Goal: Information Seeking & Learning: Learn about a topic

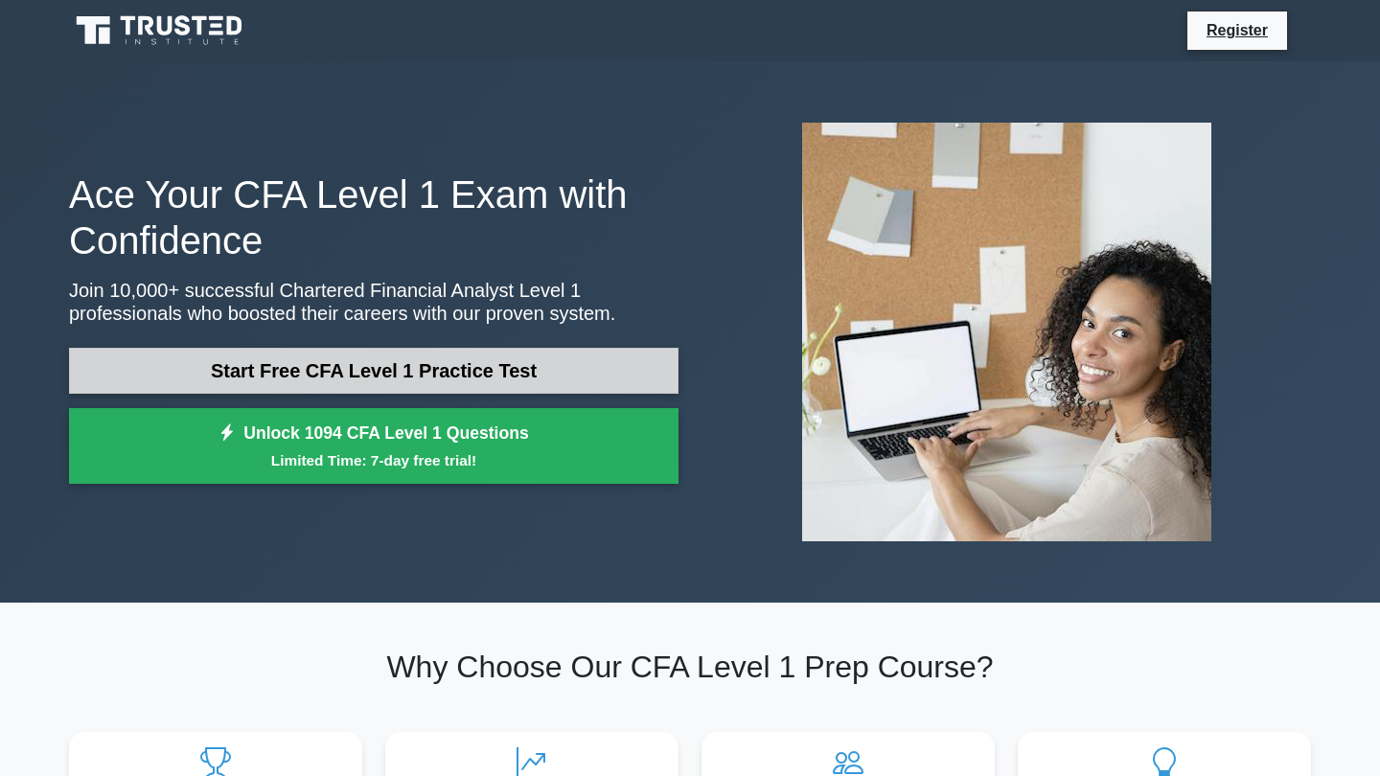
click at [553, 363] on link "Start Free CFA Level 1 Practice Test" at bounding box center [374, 371] width 610 height 46
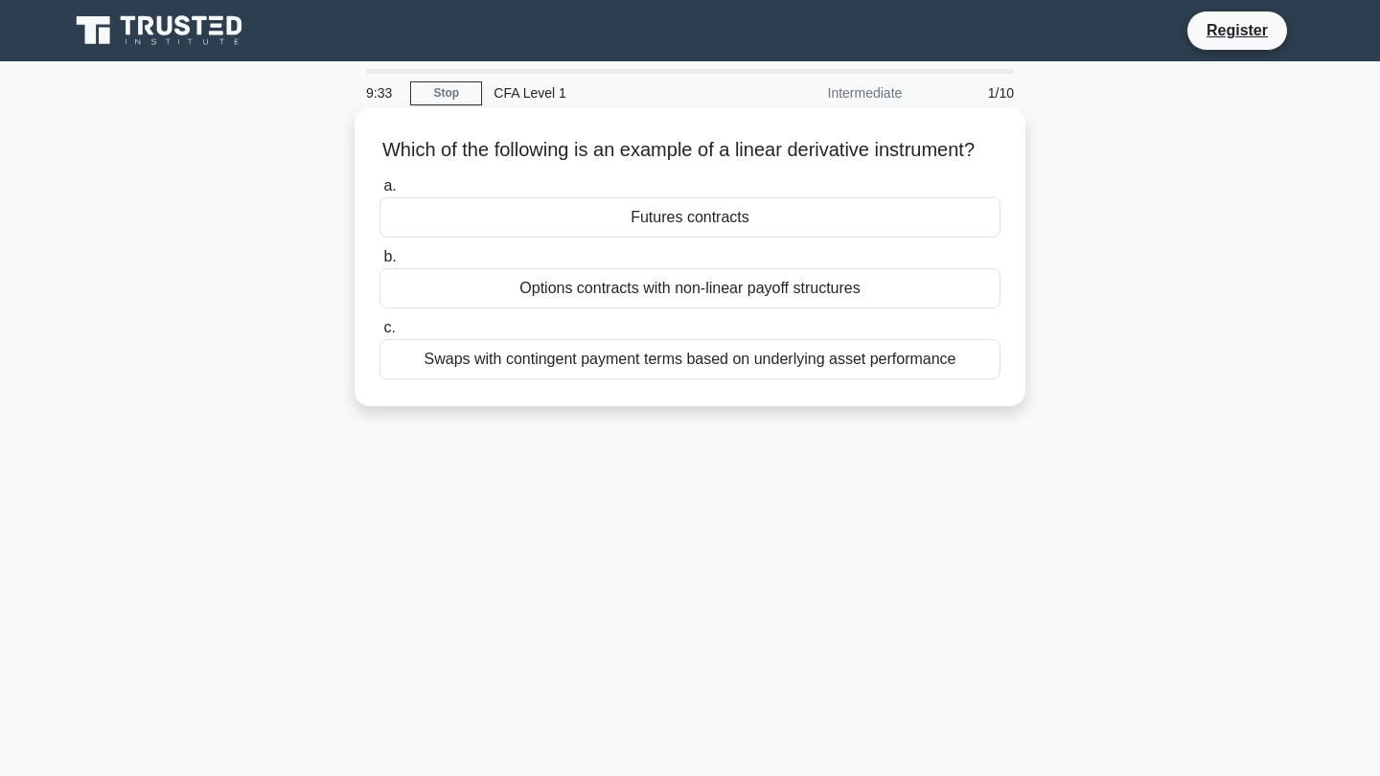
click at [758, 238] on div "Futures contracts" at bounding box center [690, 217] width 621 height 40
click at [380, 193] on input "a. Futures contracts" at bounding box center [380, 186] width 0 height 12
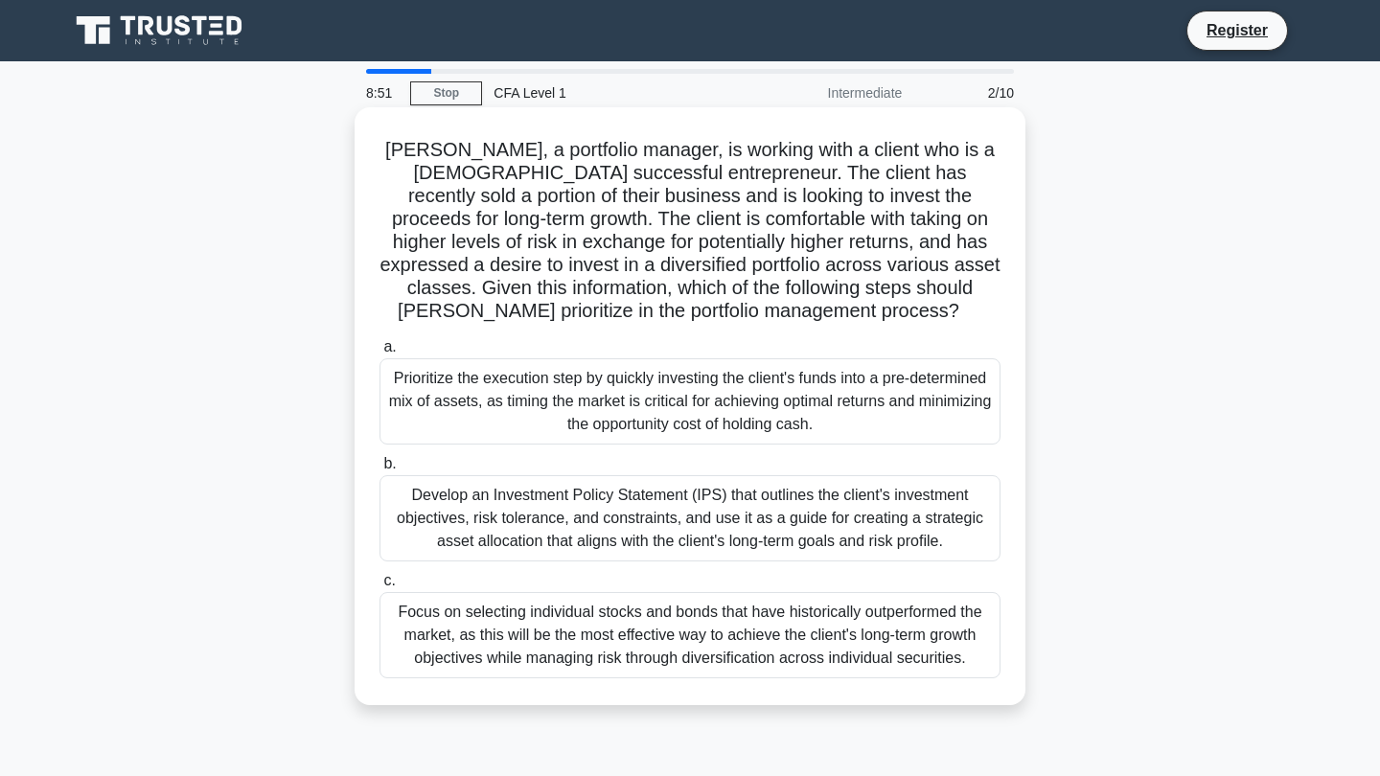
click at [953, 500] on div "Develop an Investment Policy Statement (IPS) that outlines the client's investm…" at bounding box center [690, 518] width 621 height 86
click at [380, 471] on input "b. Develop an Investment Policy Statement (IPS) that outlines the client's inve…" at bounding box center [380, 464] width 0 height 12
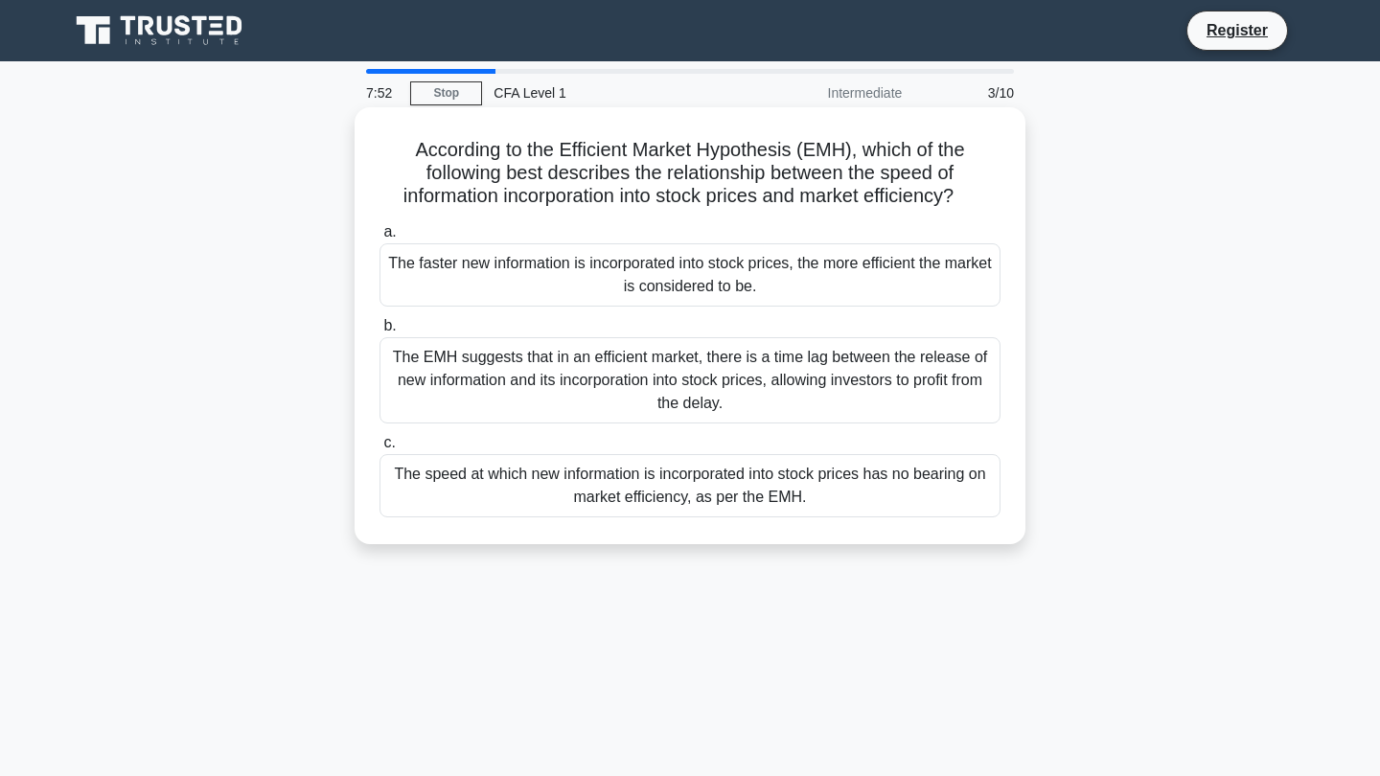
click at [834, 496] on div "The speed at which new information is incorporated into stock prices has no bea…" at bounding box center [690, 485] width 621 height 63
click at [380, 450] on input "c. The speed at which new information is incorporated into stock prices has no …" at bounding box center [380, 443] width 0 height 12
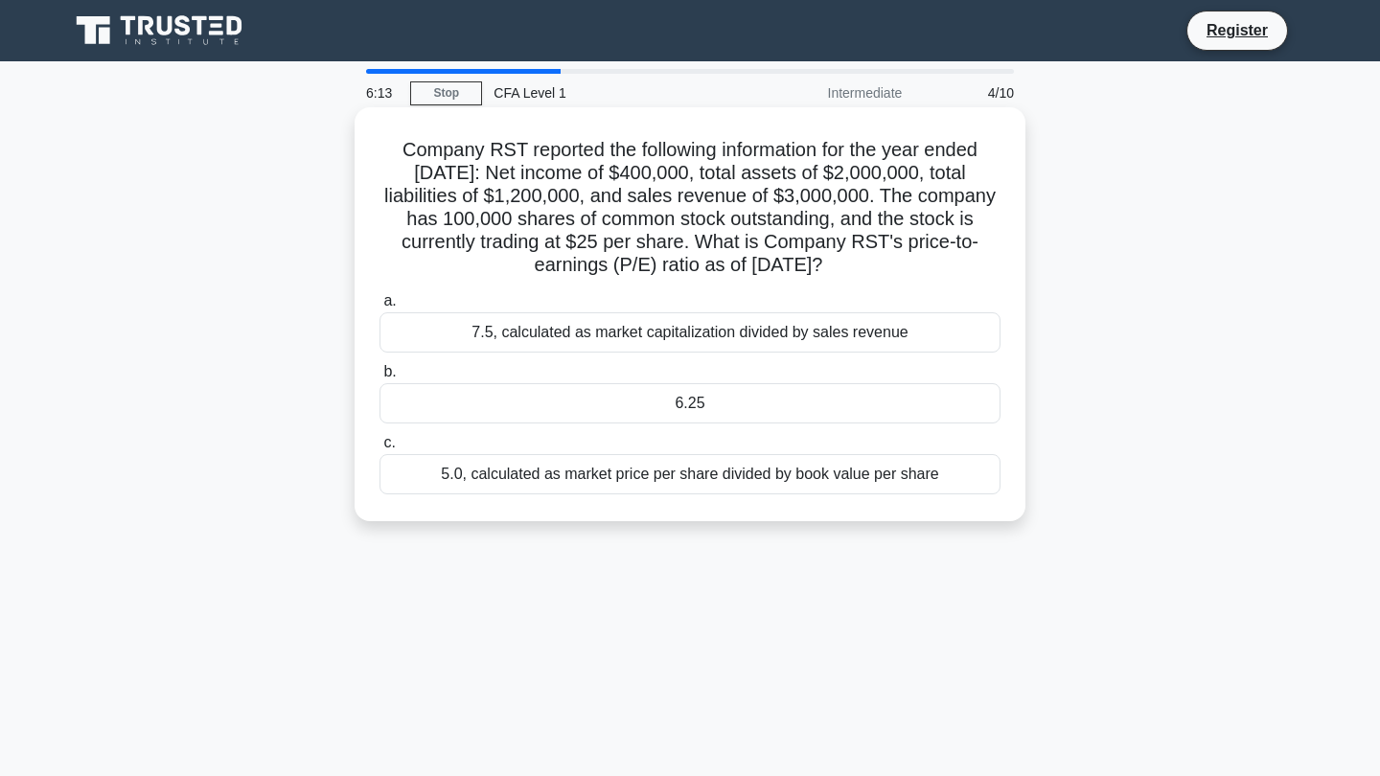
click at [911, 404] on div "6.25" at bounding box center [690, 403] width 621 height 40
click at [380, 379] on input "b. 6.25" at bounding box center [380, 372] width 0 height 12
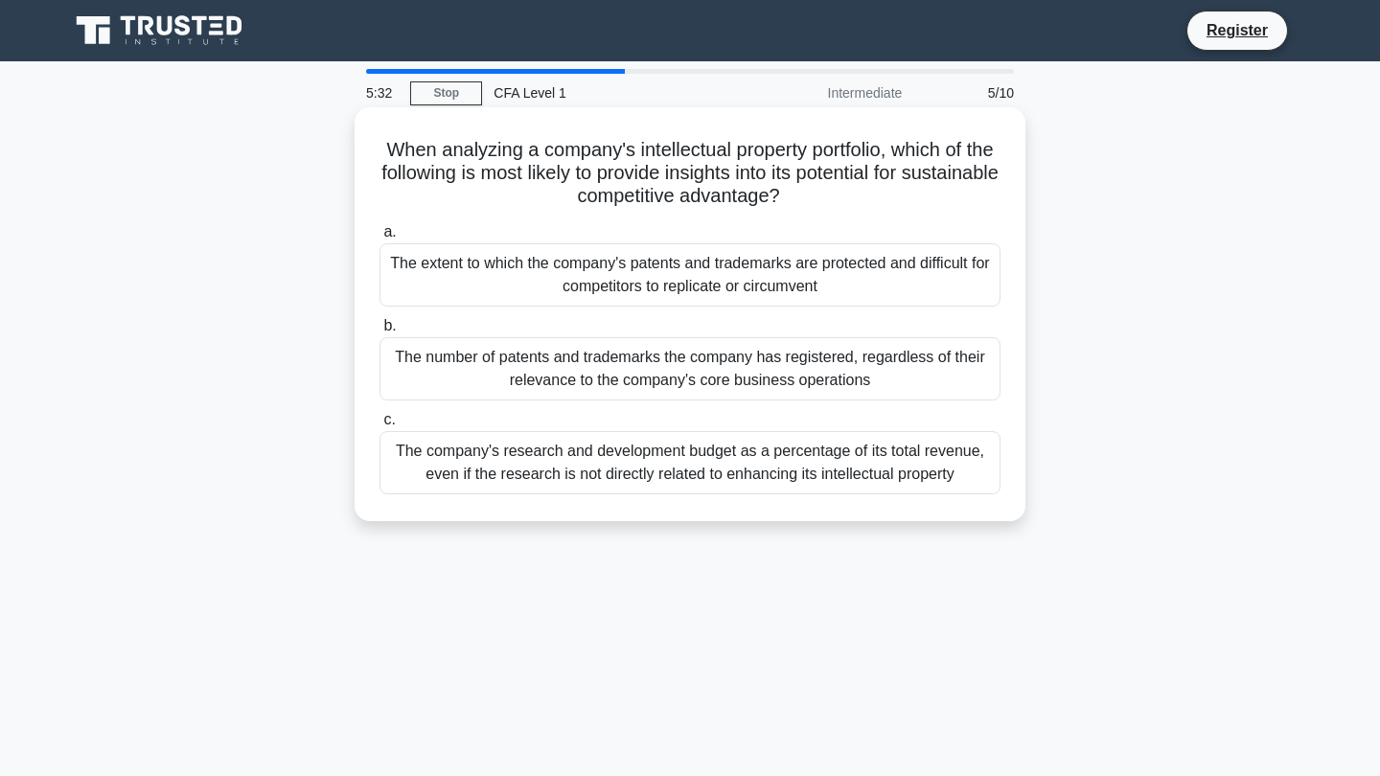
click at [952, 275] on div "The extent to which the company's patents and trademarks are protected and diff…" at bounding box center [690, 274] width 621 height 63
click at [380, 239] on input "a. The extent to which the company's patents and trademarks are protected and d…" at bounding box center [380, 232] width 0 height 12
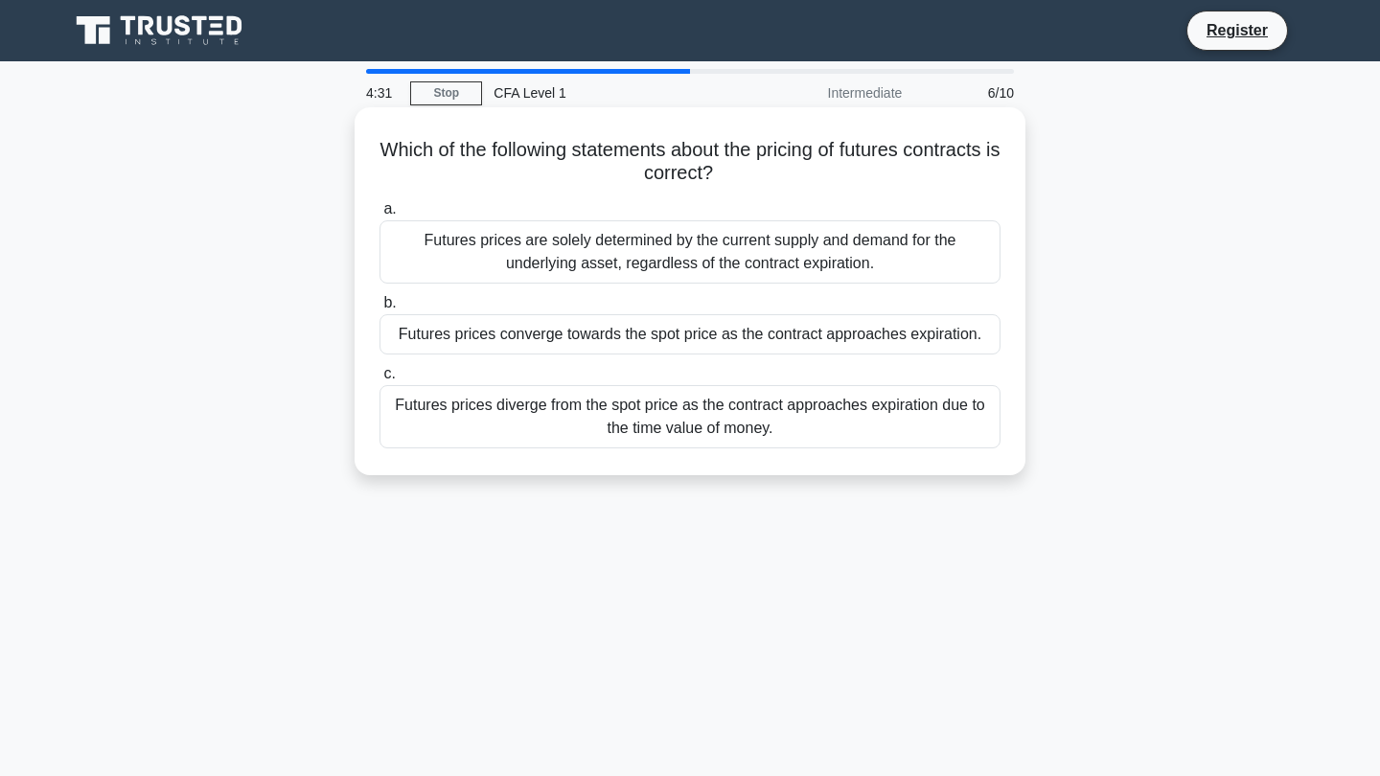
click at [896, 333] on div "Futures prices converge towards the spot price as the contract approaches expir…" at bounding box center [690, 334] width 621 height 40
click at [380, 310] on input "b. Futures prices converge towards the spot price as the contract approaches ex…" at bounding box center [380, 303] width 0 height 12
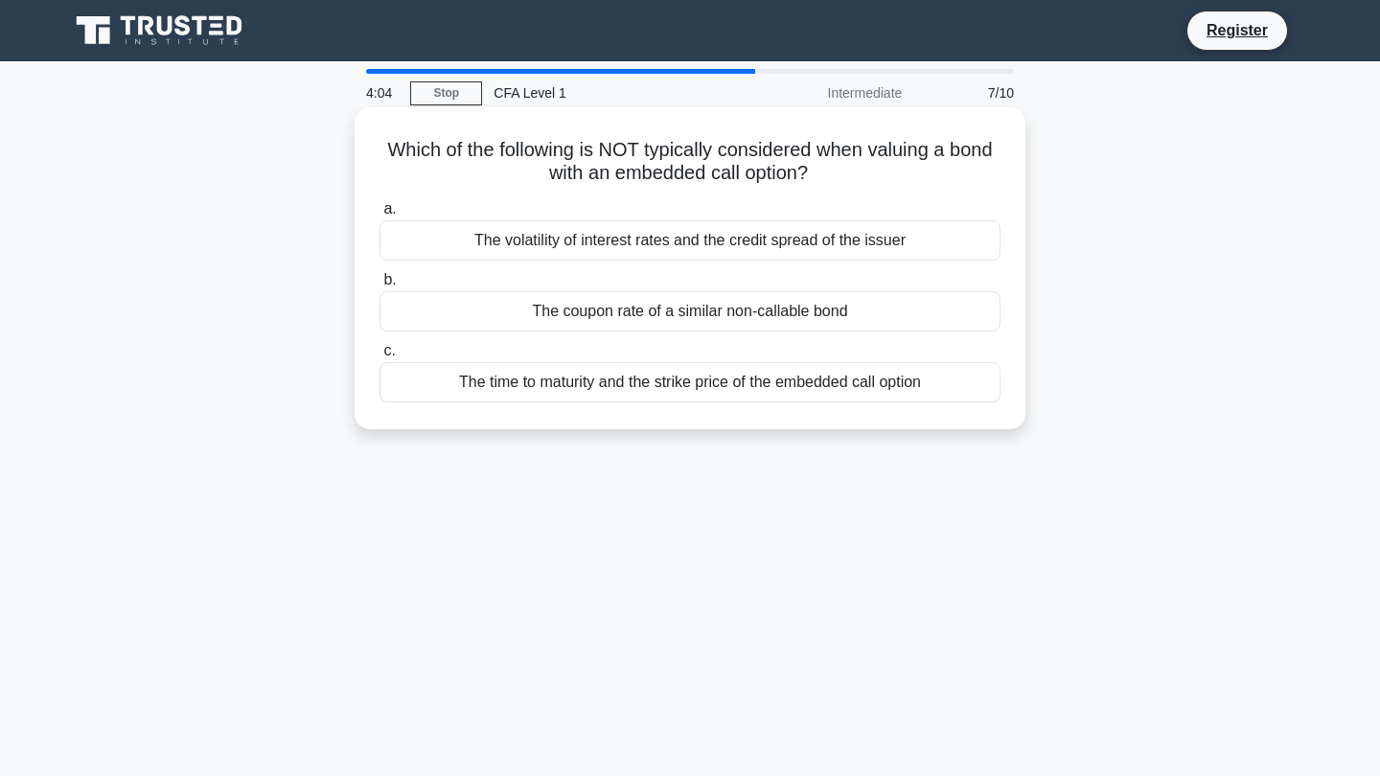
click at [809, 390] on div "The time to maturity and the strike price of the embedded call option" at bounding box center [690, 382] width 621 height 40
click at [380, 357] on input "c. The time to maturity and the strike price of the embedded call option" at bounding box center [380, 351] width 0 height 12
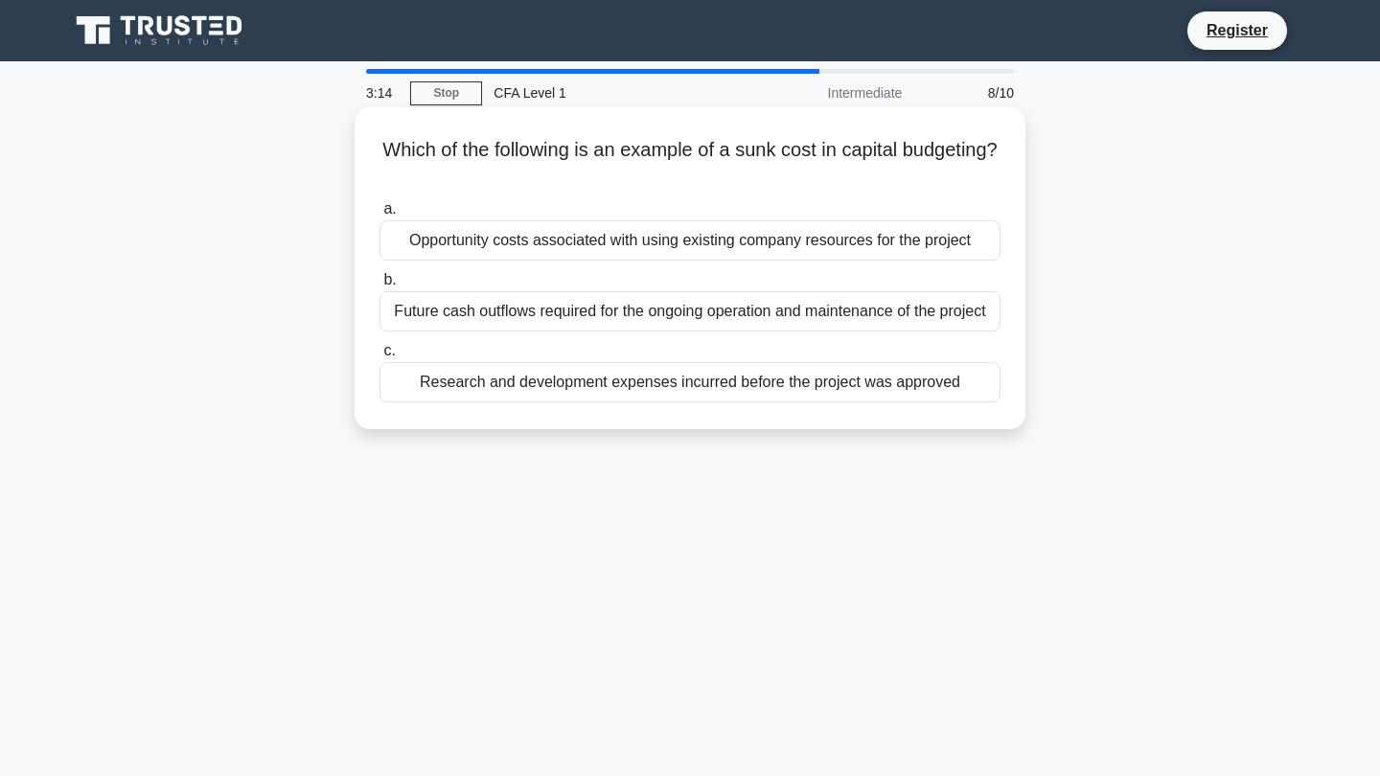
click at [757, 382] on div "Research and development expenses incurred before the project was approved" at bounding box center [690, 382] width 621 height 40
click at [380, 357] on input "c. Research and development expenses incurred before the project was approved" at bounding box center [380, 351] width 0 height 12
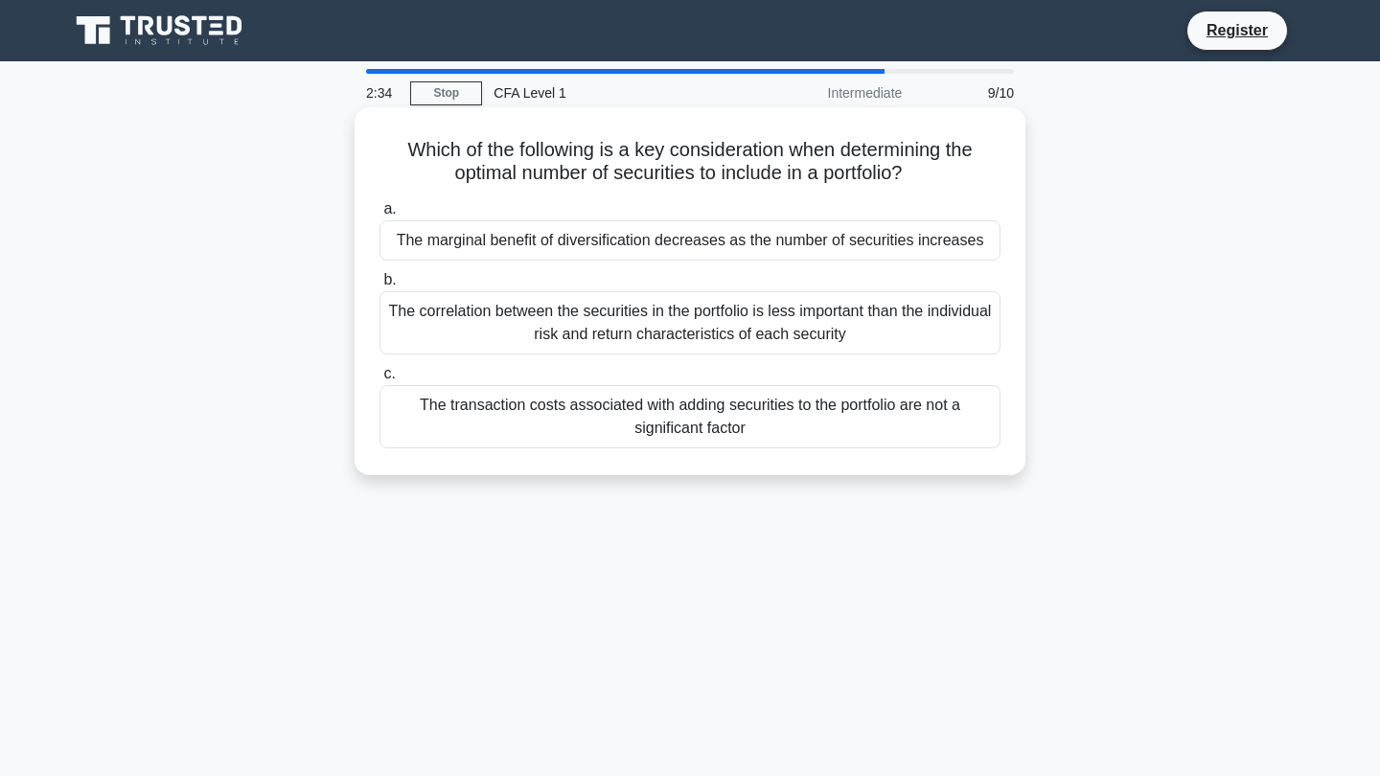
click at [917, 240] on div "The marginal benefit of diversification decreases as the number of securities i…" at bounding box center [690, 240] width 621 height 40
click at [380, 216] on input "a. The marginal benefit of diversification decreases as the number of securitie…" at bounding box center [380, 209] width 0 height 12
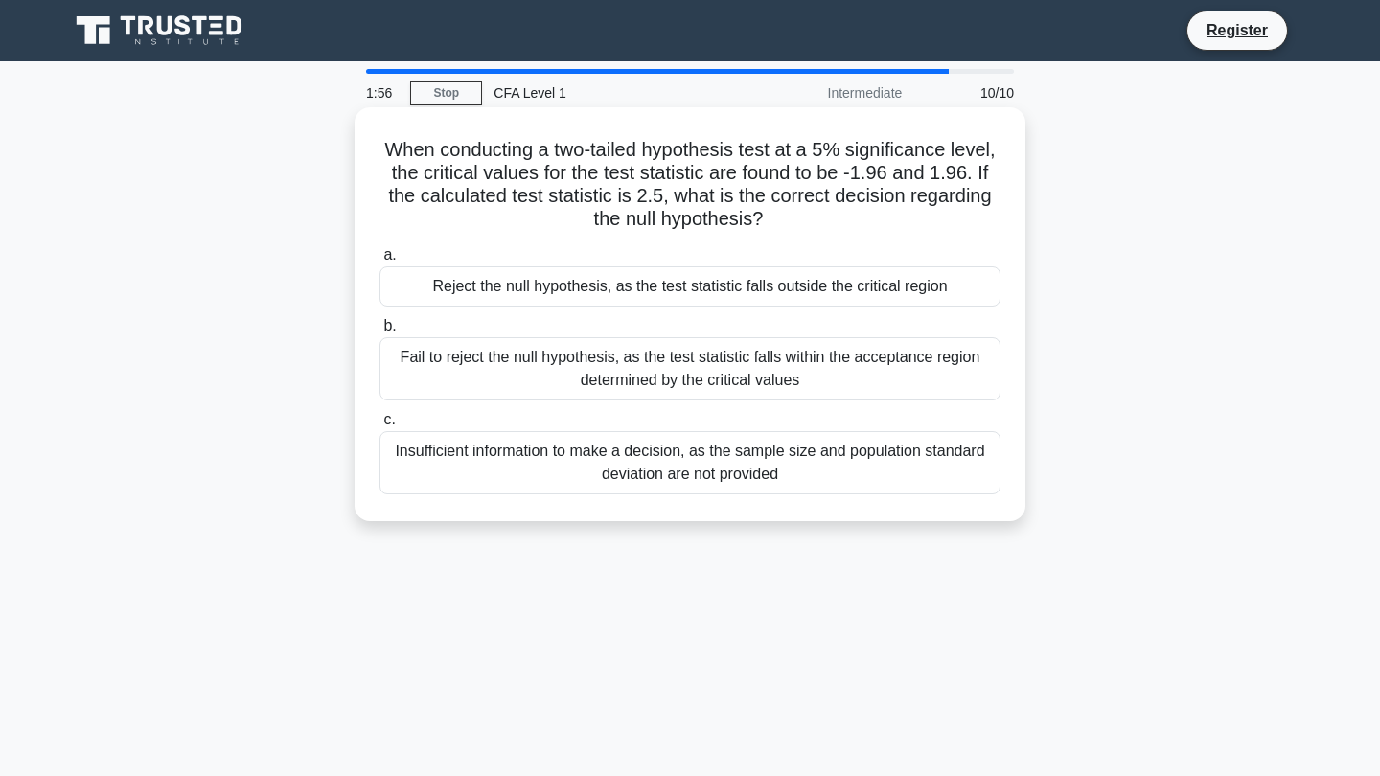
click at [930, 290] on div "Reject the null hypothesis, as the test statistic falls outside the critical re…" at bounding box center [690, 286] width 621 height 40
click at [380, 262] on input "a. Reject the null hypothesis, as the test statistic falls outside the critical…" at bounding box center [380, 255] width 0 height 12
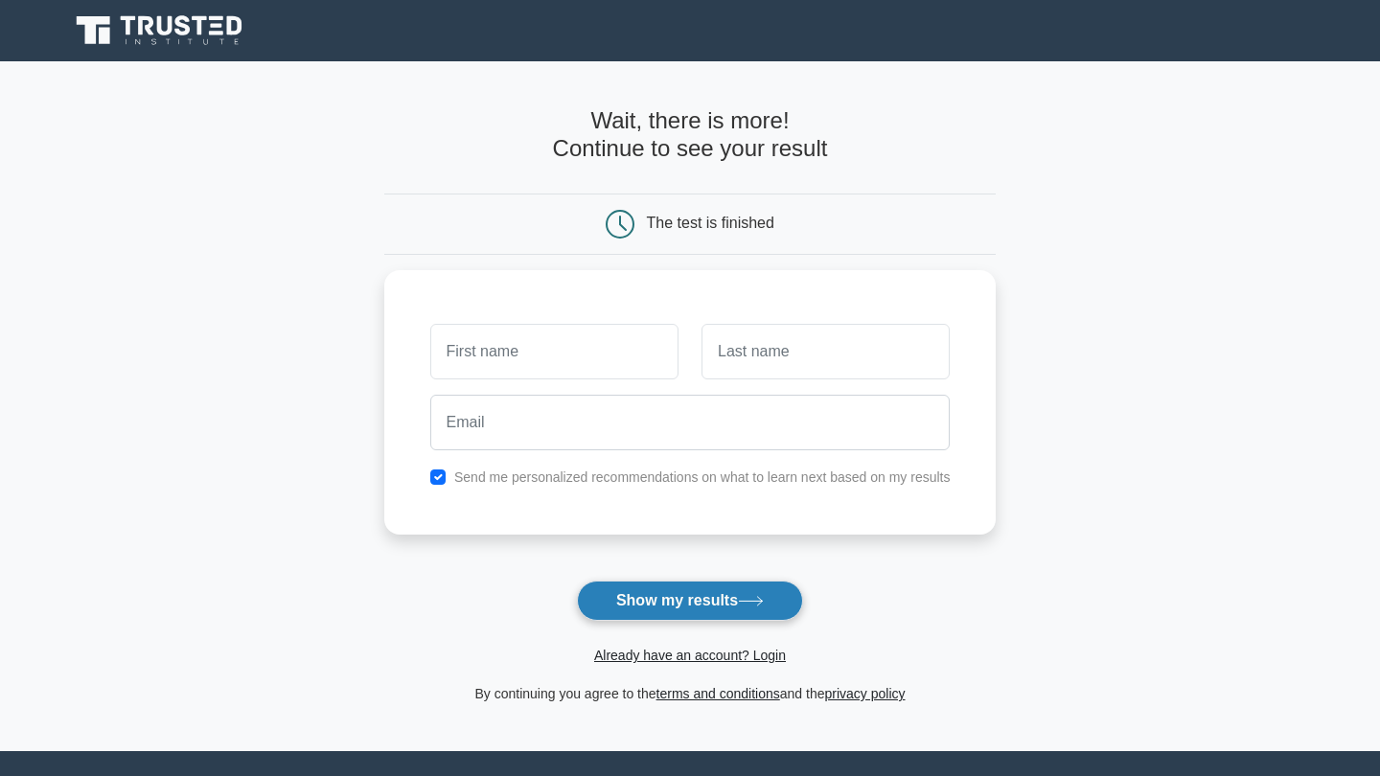
click at [632, 593] on button "Show my results" at bounding box center [690, 601] width 226 height 40
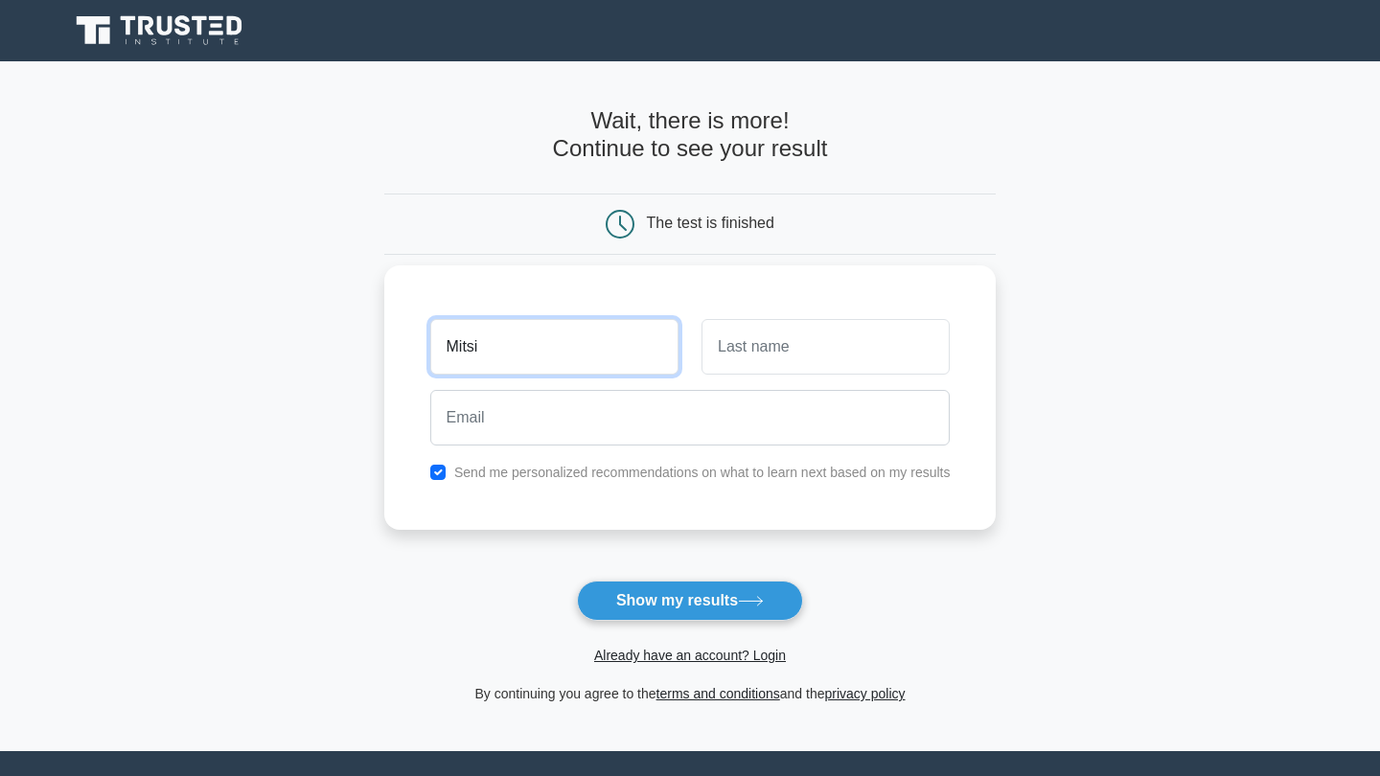
type input "Mitsi"
type input "Rousso"
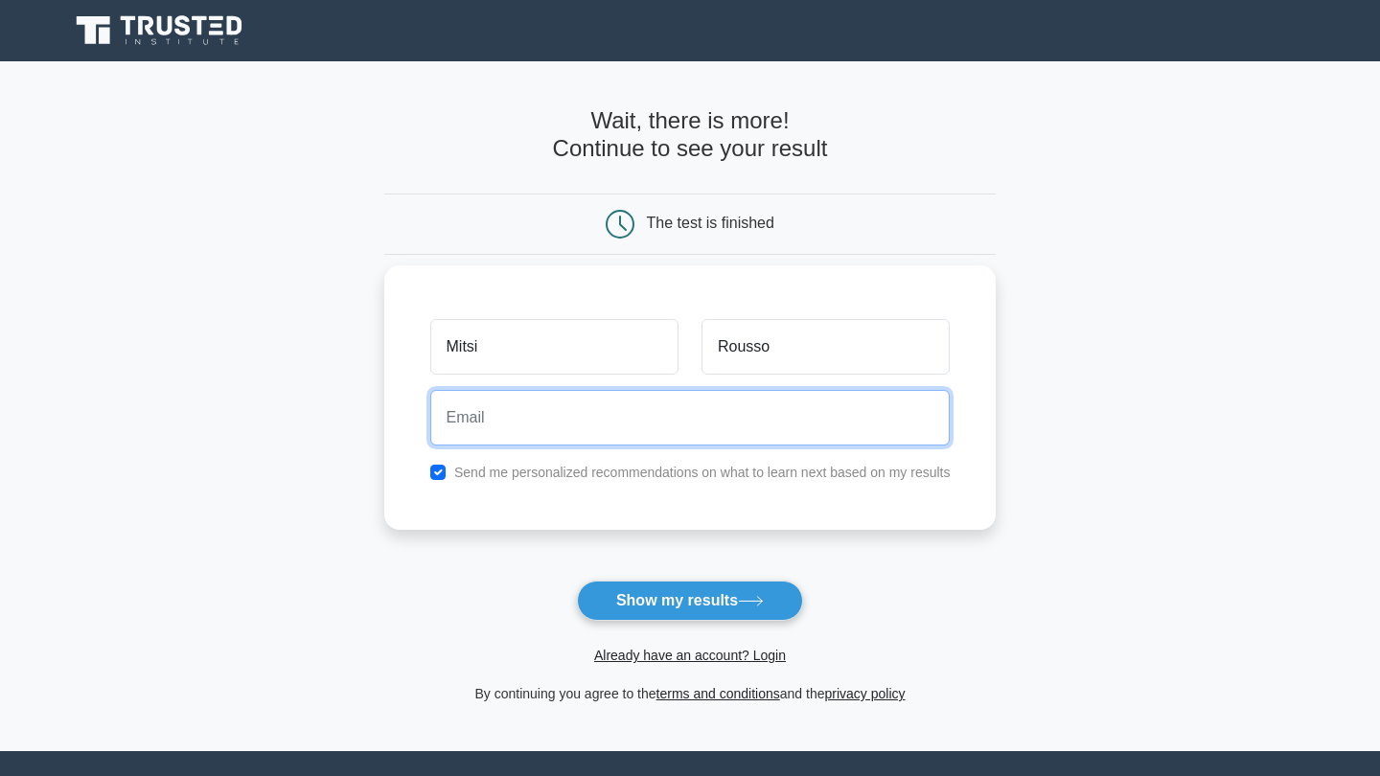
click at [718, 419] on input "email" at bounding box center [690, 418] width 520 height 56
type input "trinity_axed7d@icloud.com"
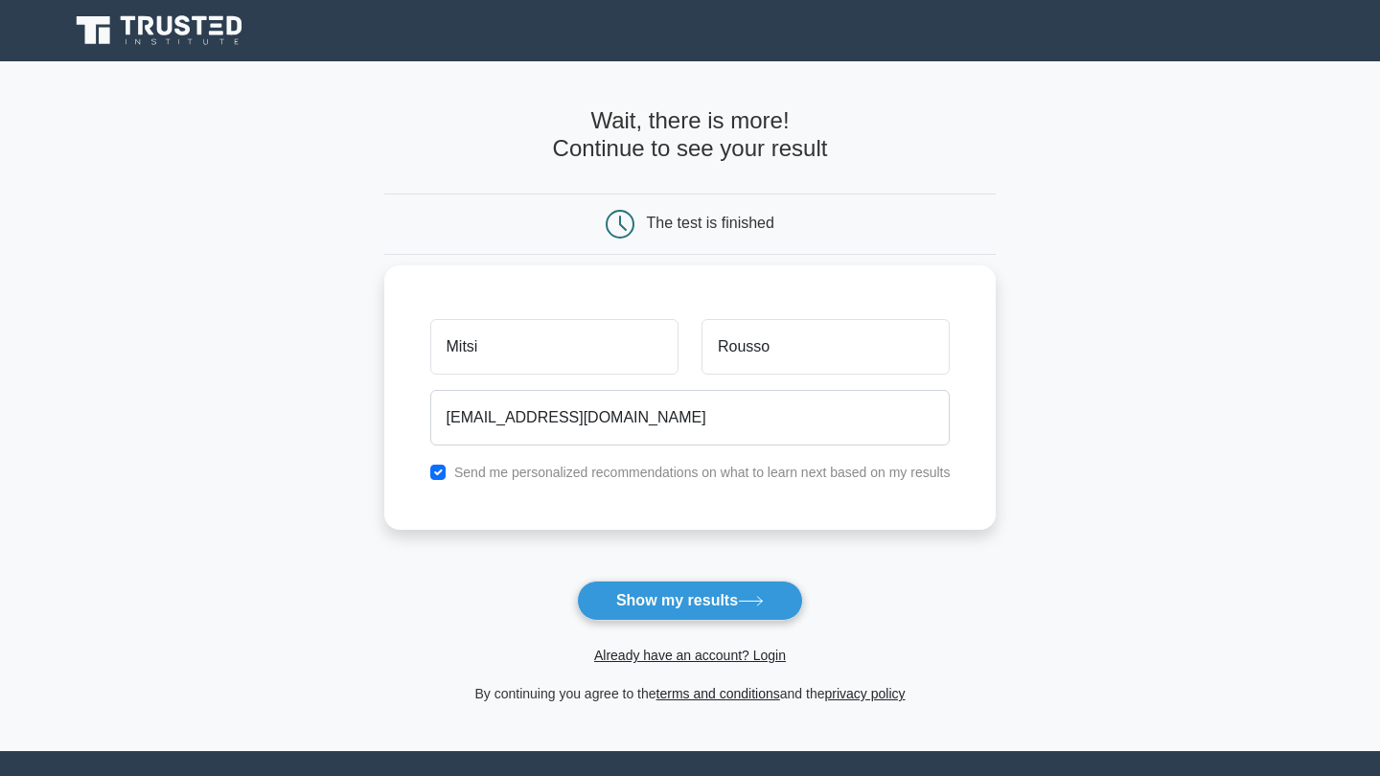
click at [438, 472] on input "checkbox" at bounding box center [437, 472] width 15 height 15
click at [444, 473] on input "checkbox" at bounding box center [437, 472] width 15 height 15
checkbox input "true"
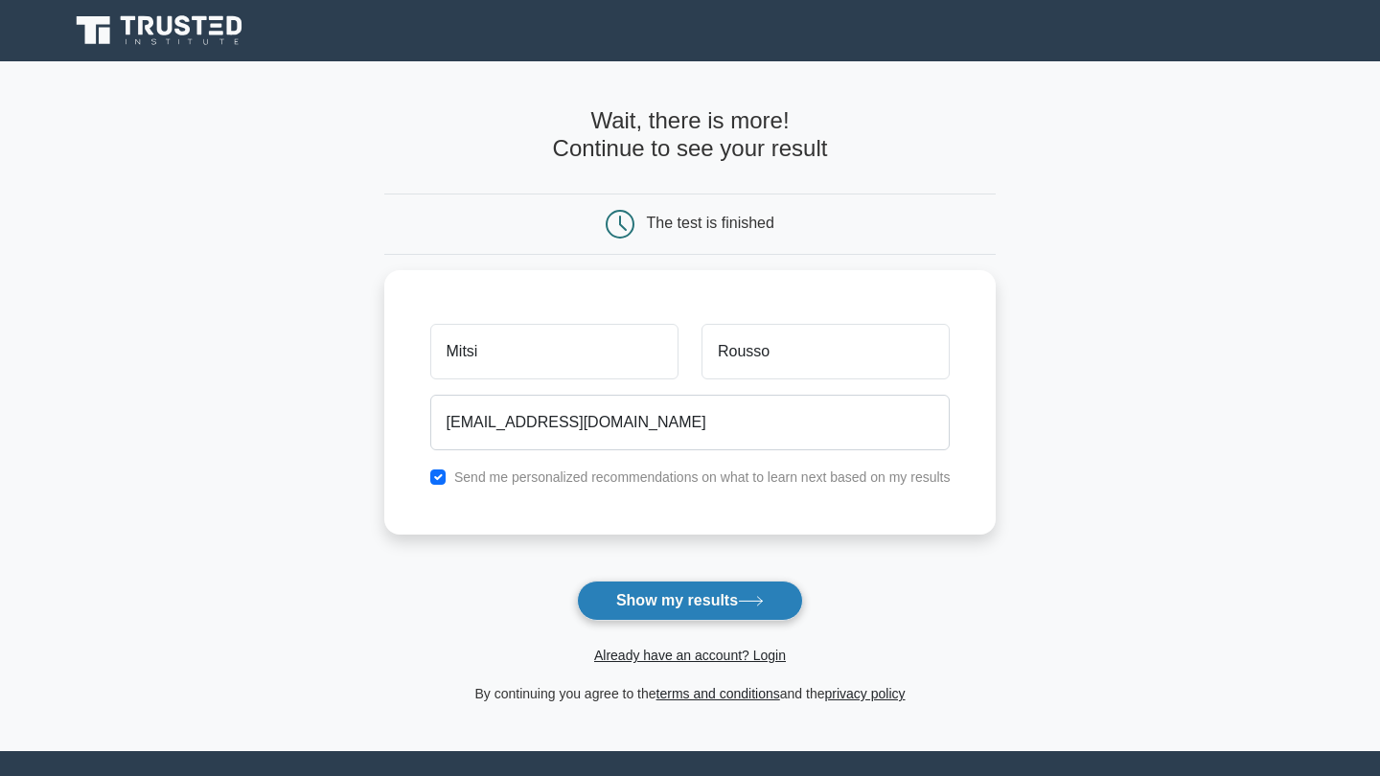
click at [758, 600] on icon at bounding box center [751, 601] width 26 height 11
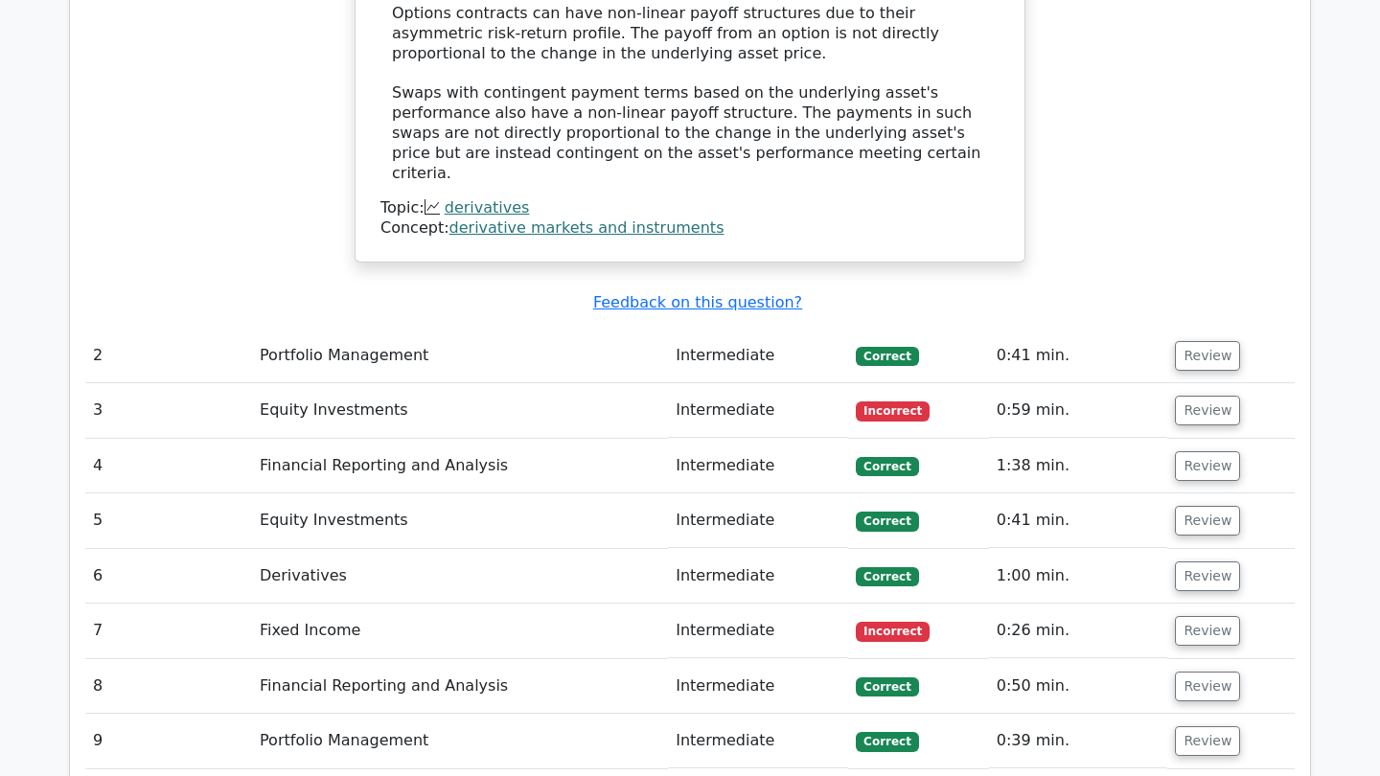
scroll to position [2135, 0]
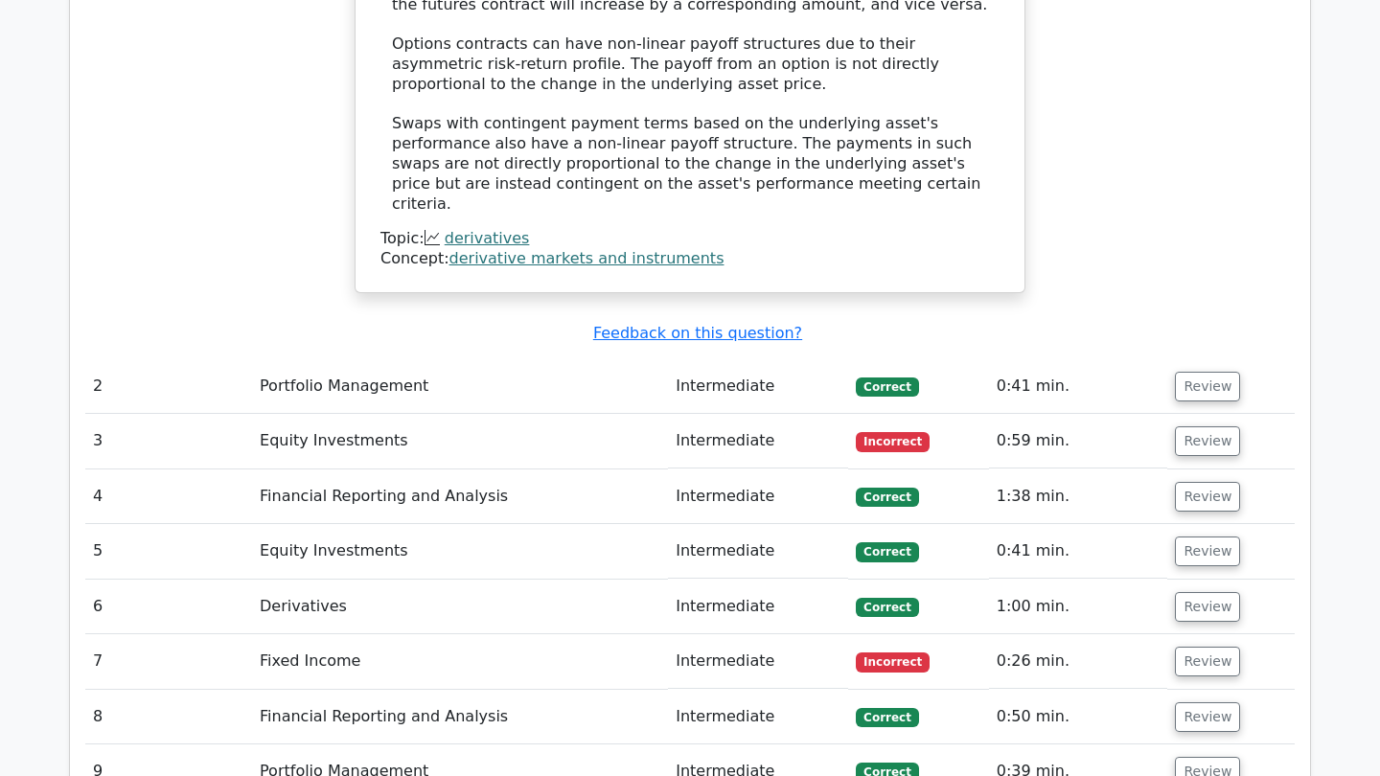
click at [1071, 359] on td "0:41 min." at bounding box center [1078, 386] width 179 height 55
click at [1208, 372] on button "Review" at bounding box center [1207, 387] width 65 height 30
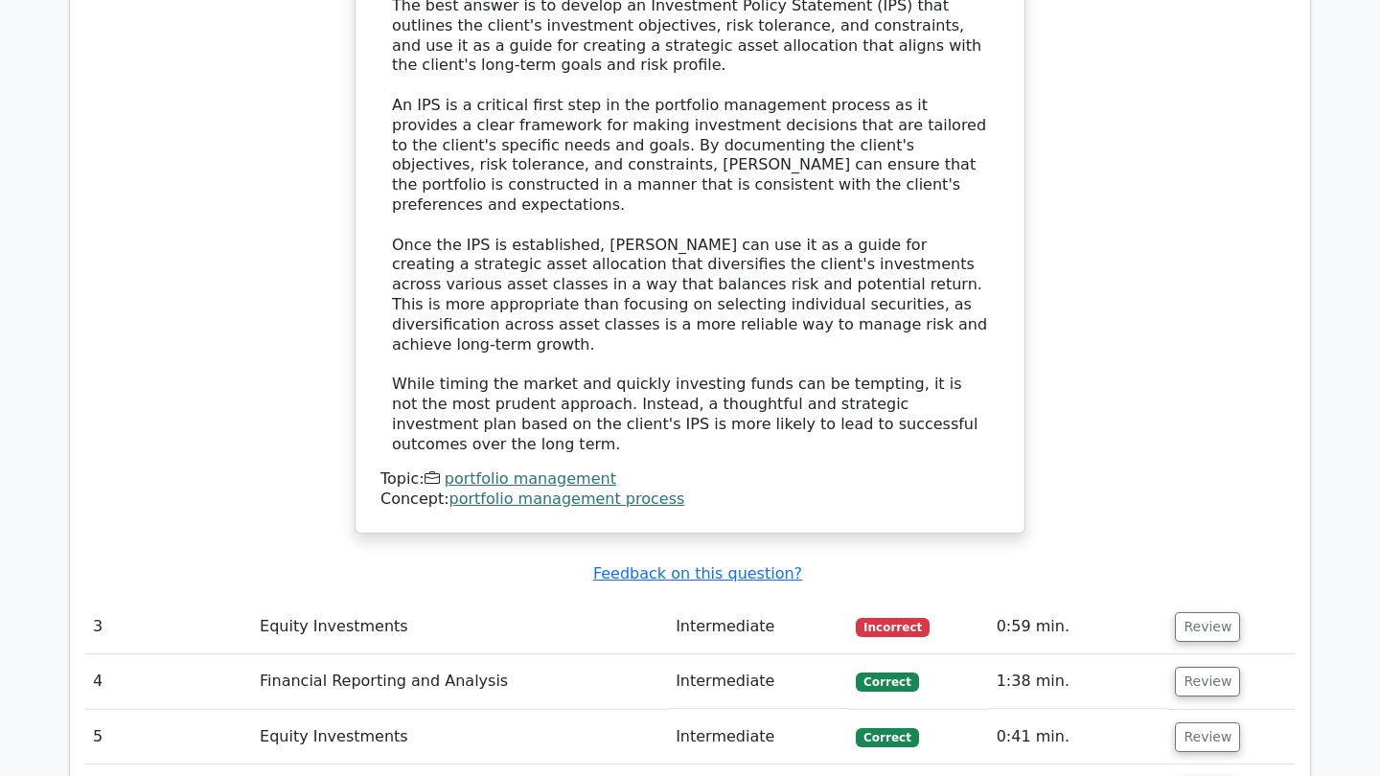
scroll to position [3273, 0]
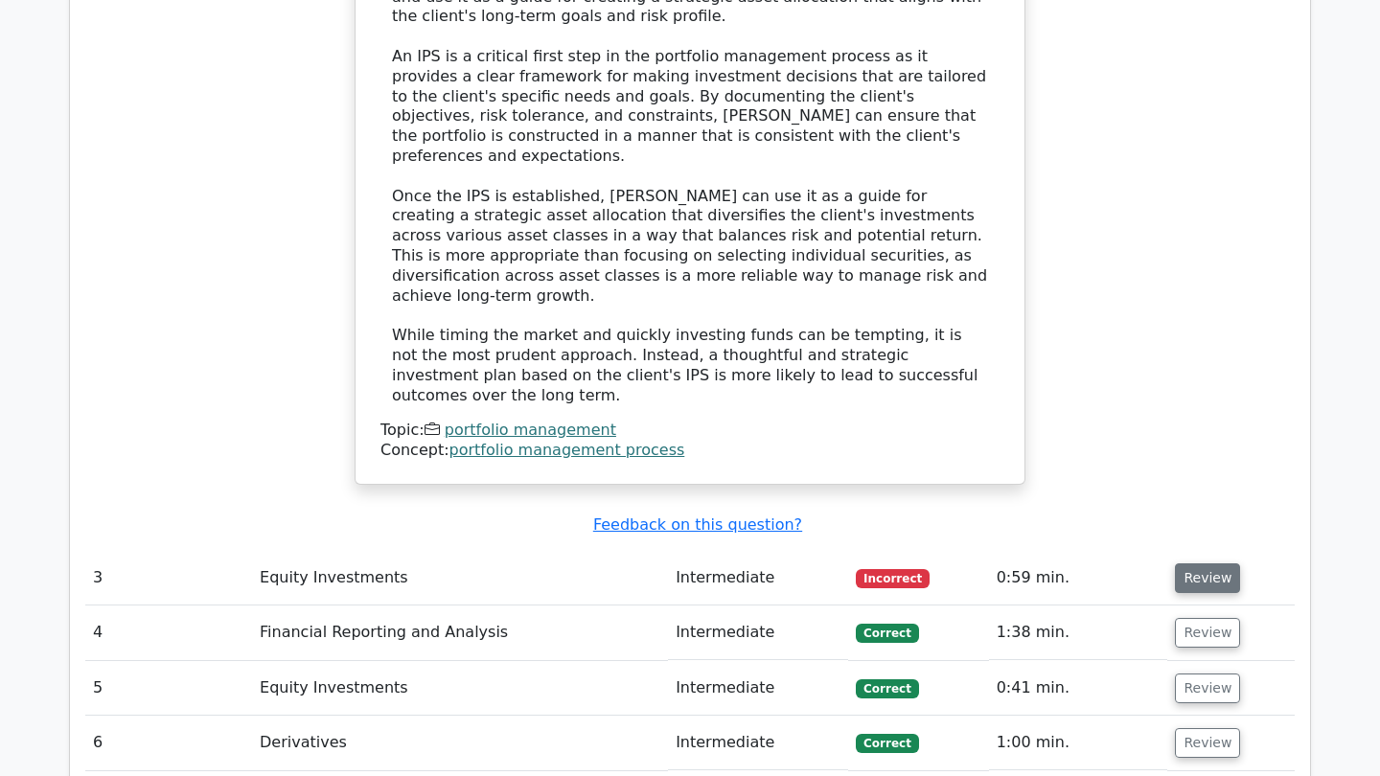
click at [1208, 564] on button "Review" at bounding box center [1207, 579] width 65 height 30
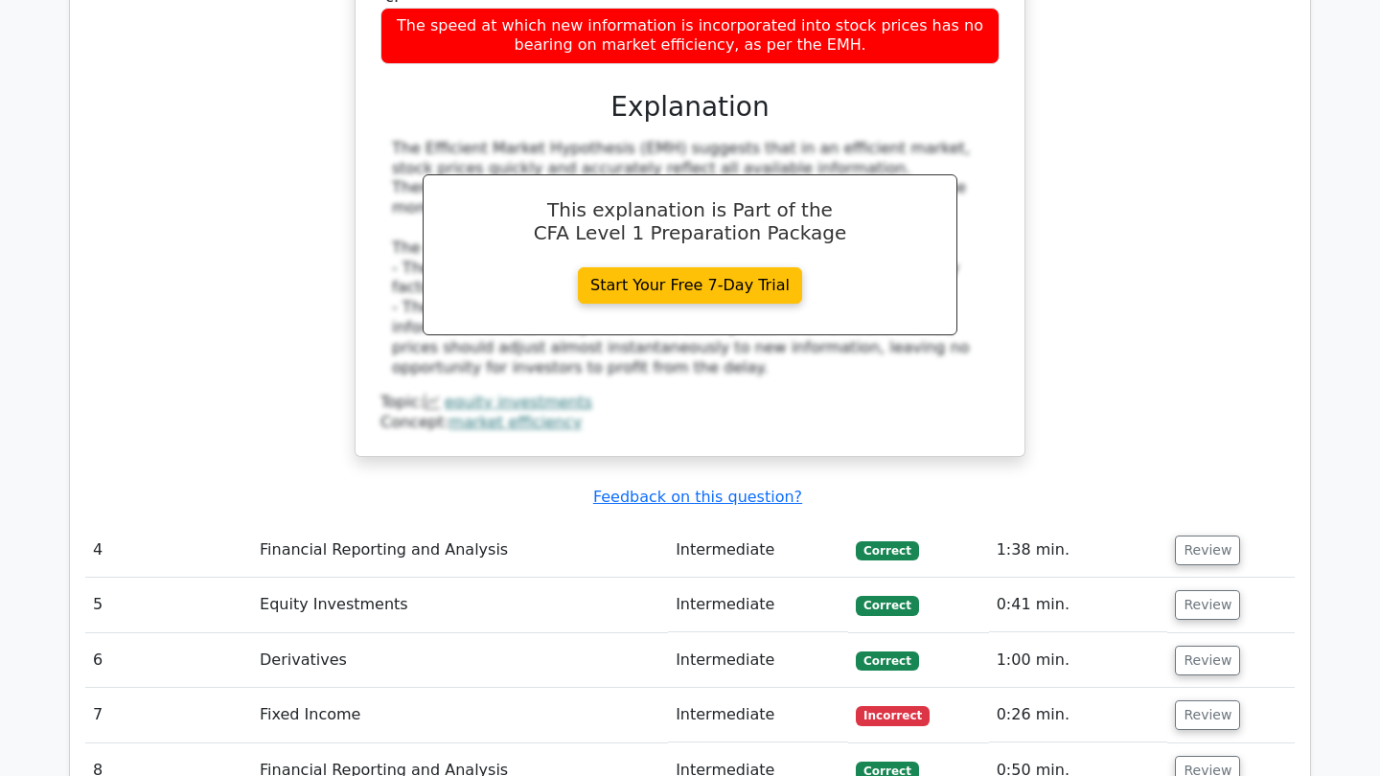
scroll to position [4235, 0]
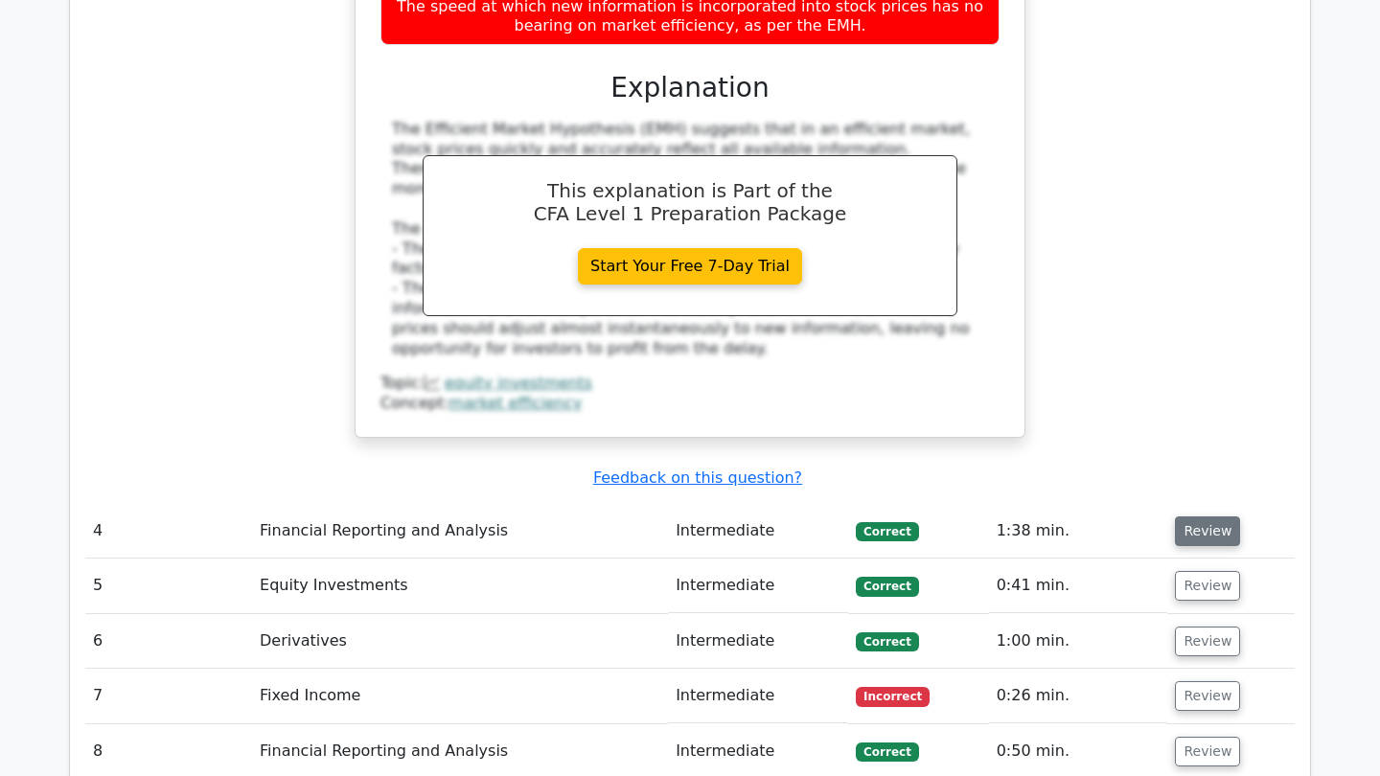
click at [1210, 517] on button "Review" at bounding box center [1207, 532] width 65 height 30
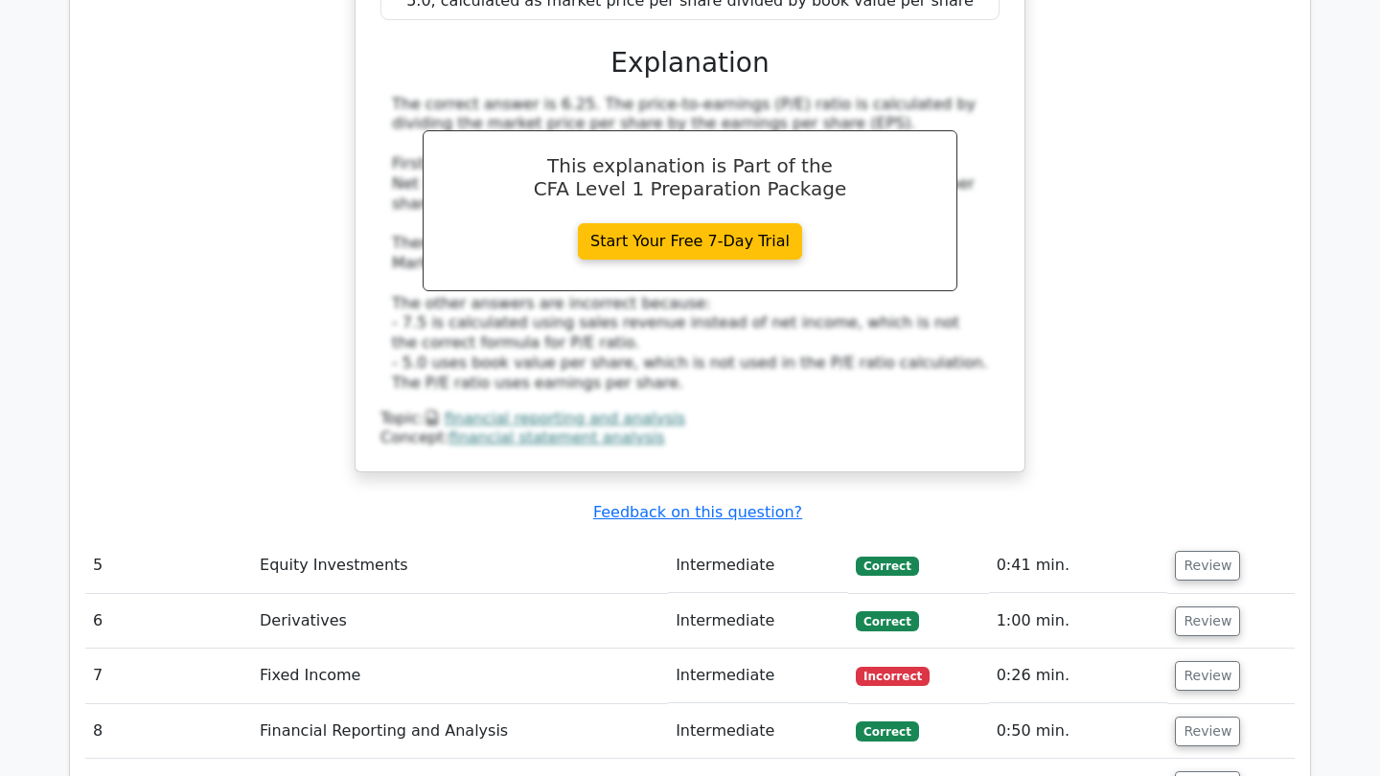
scroll to position [5180, 0]
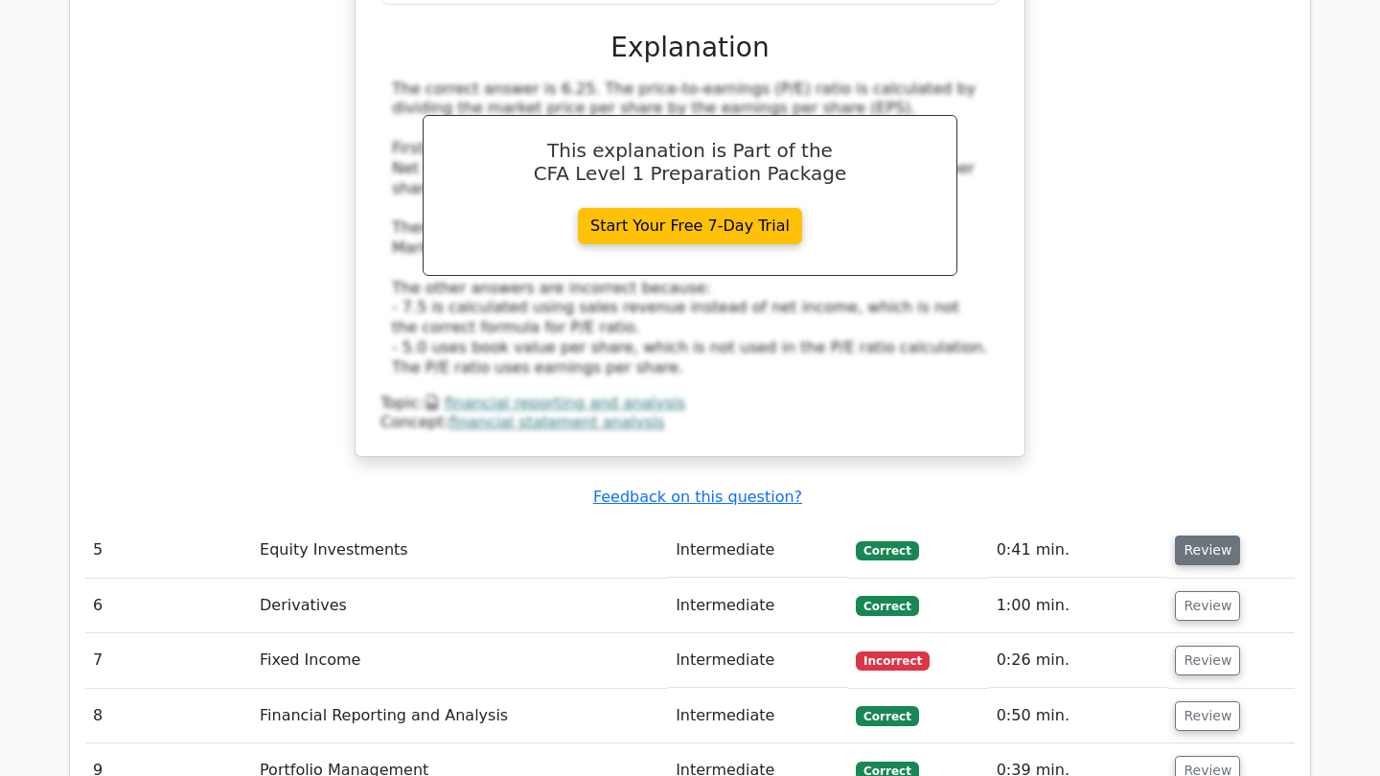
click at [1202, 536] on button "Review" at bounding box center [1207, 551] width 65 height 30
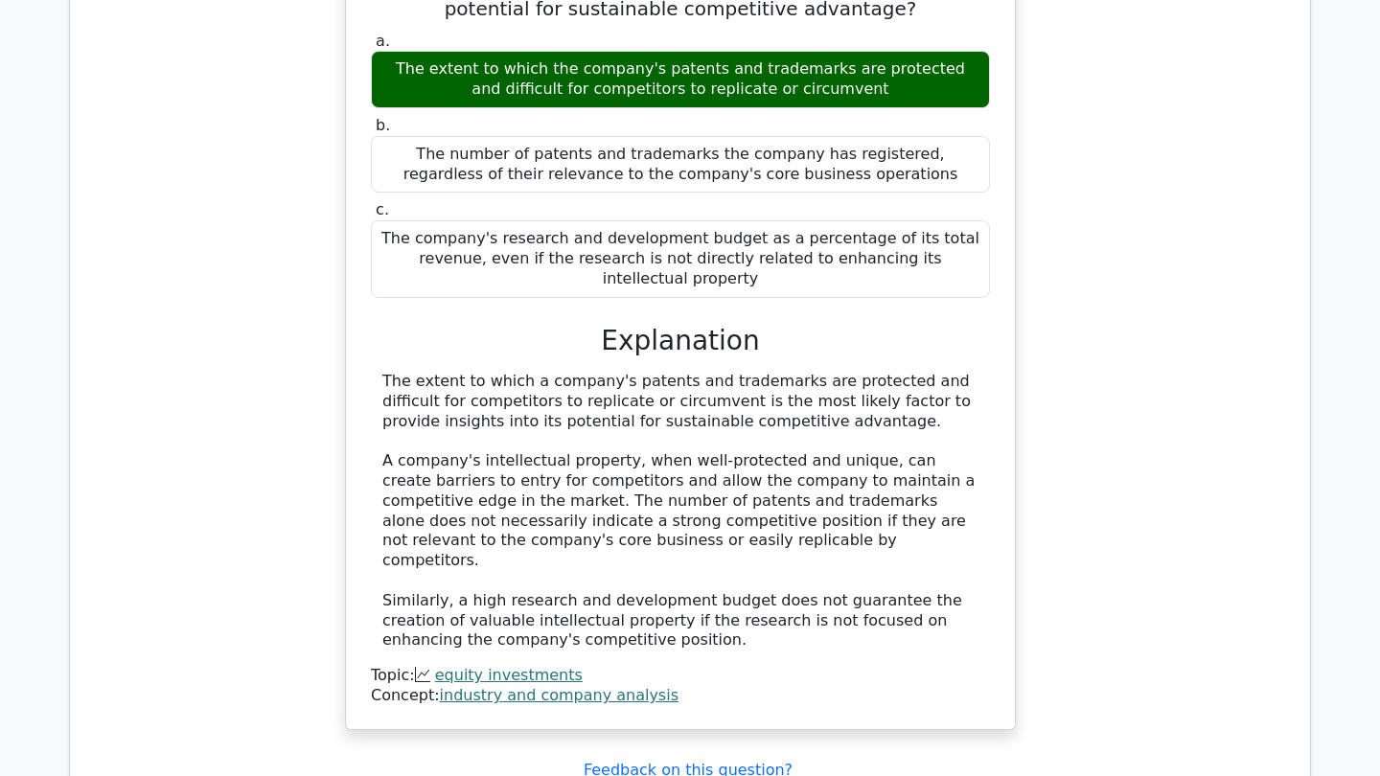
scroll to position [5841, 0]
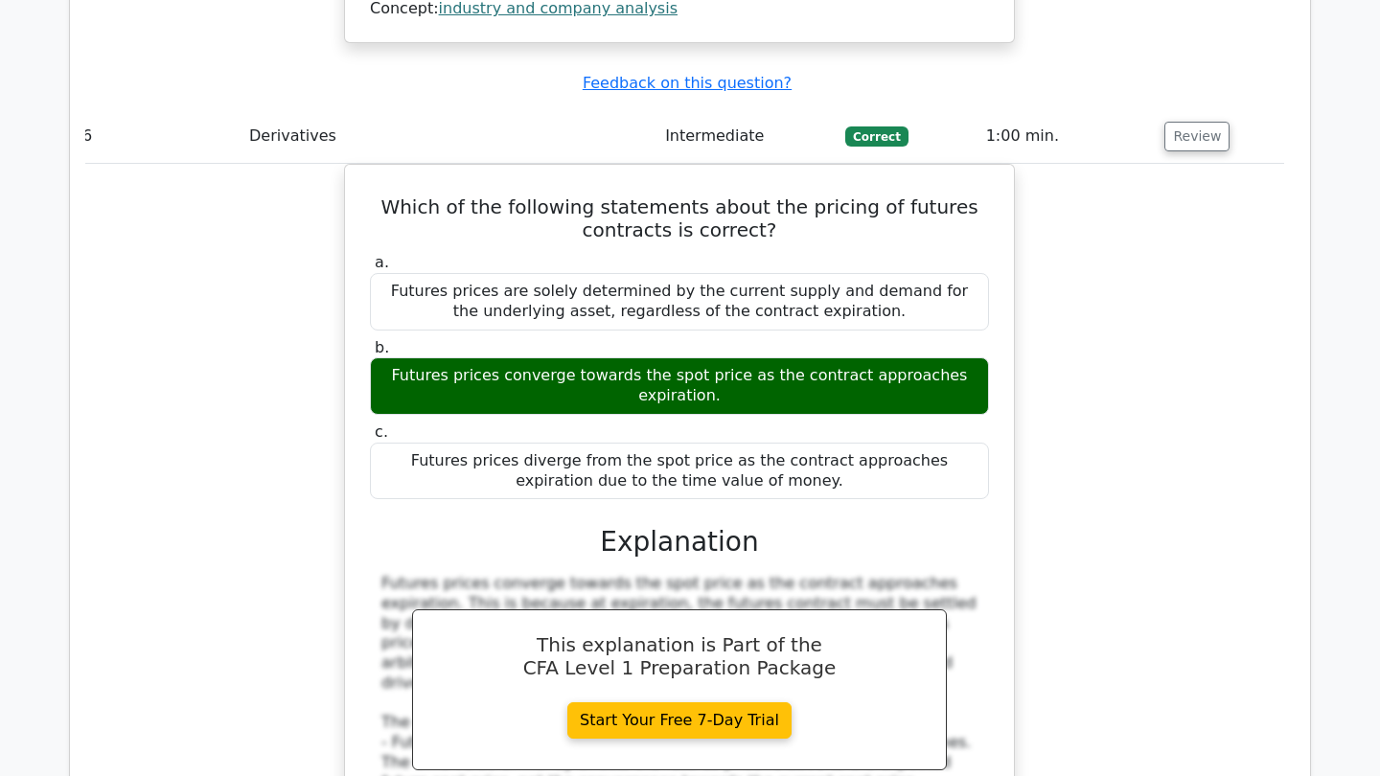
scroll to position [6533, 0]
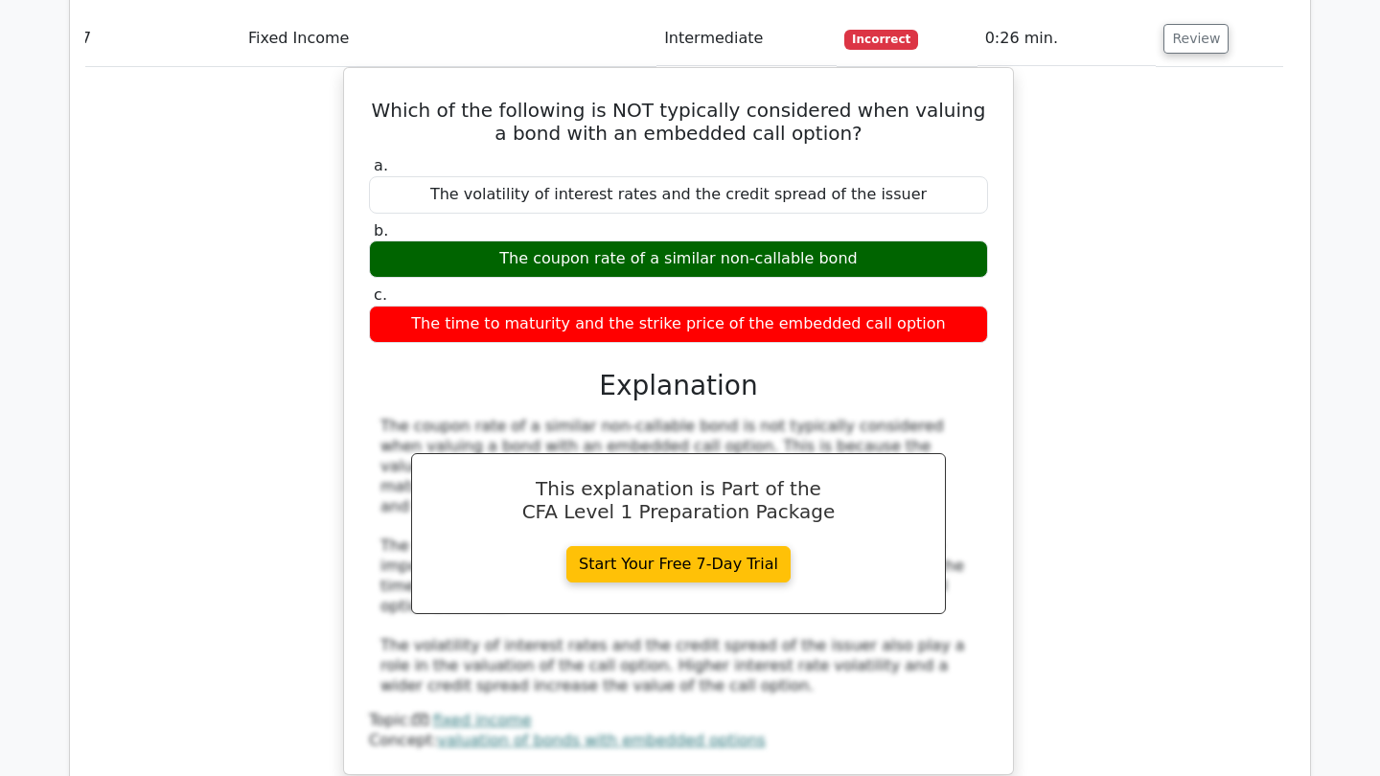
scroll to position [7535, 0]
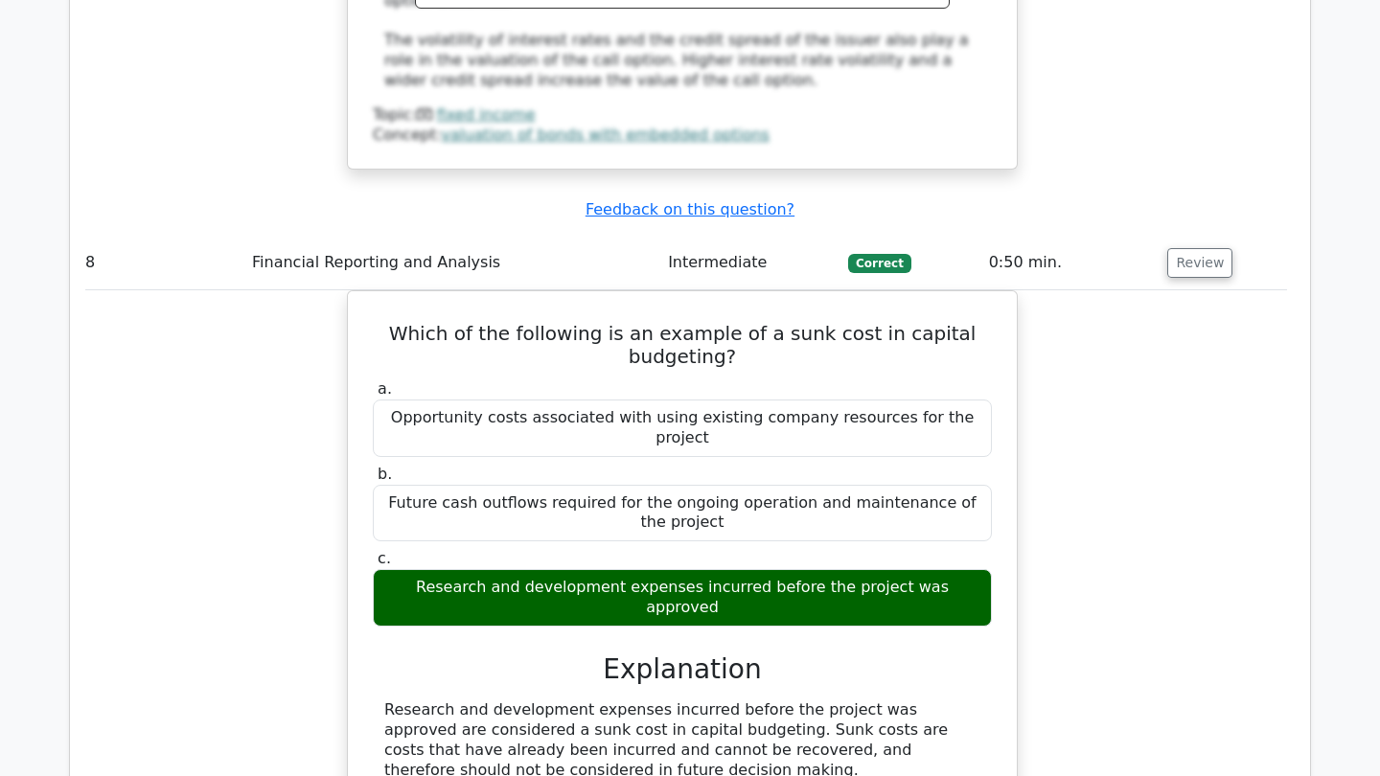
scroll to position [8120, 0]
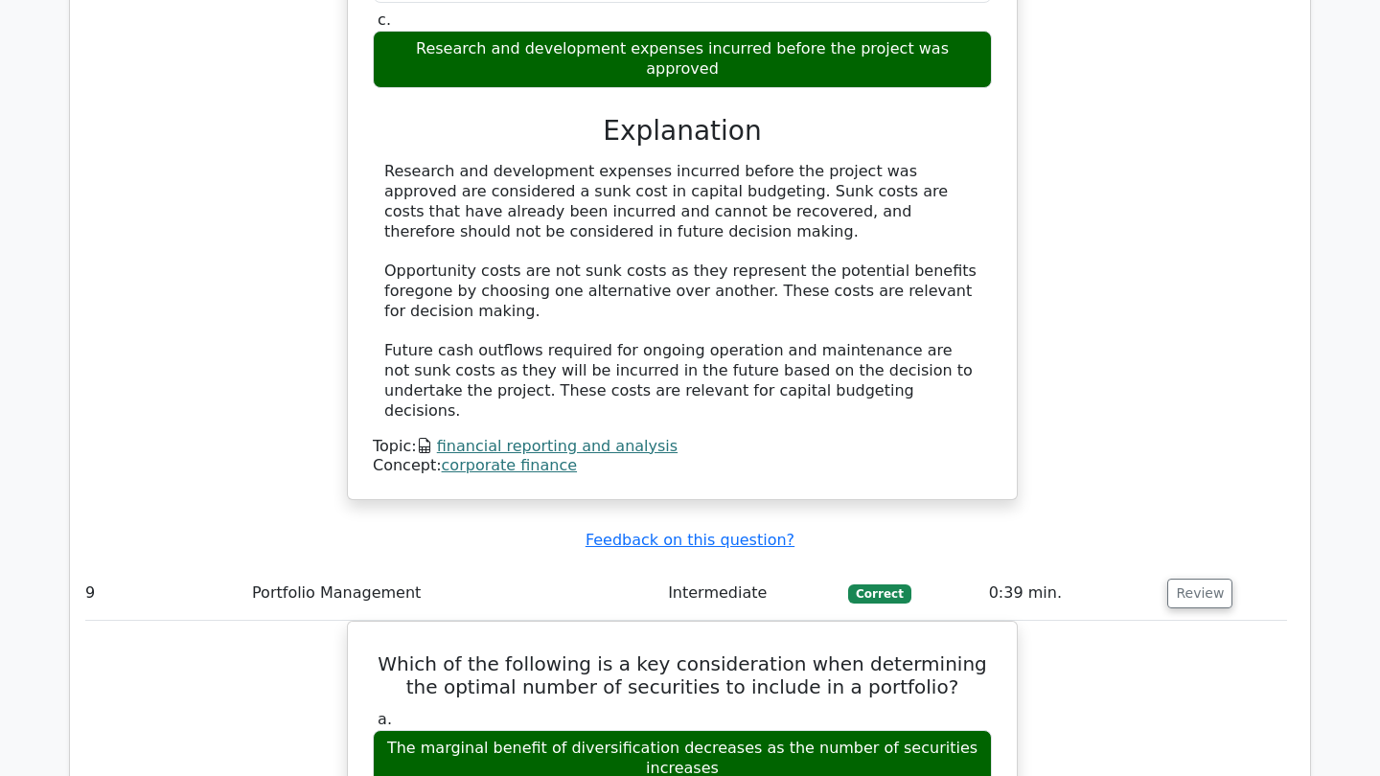
scroll to position [0, 9]
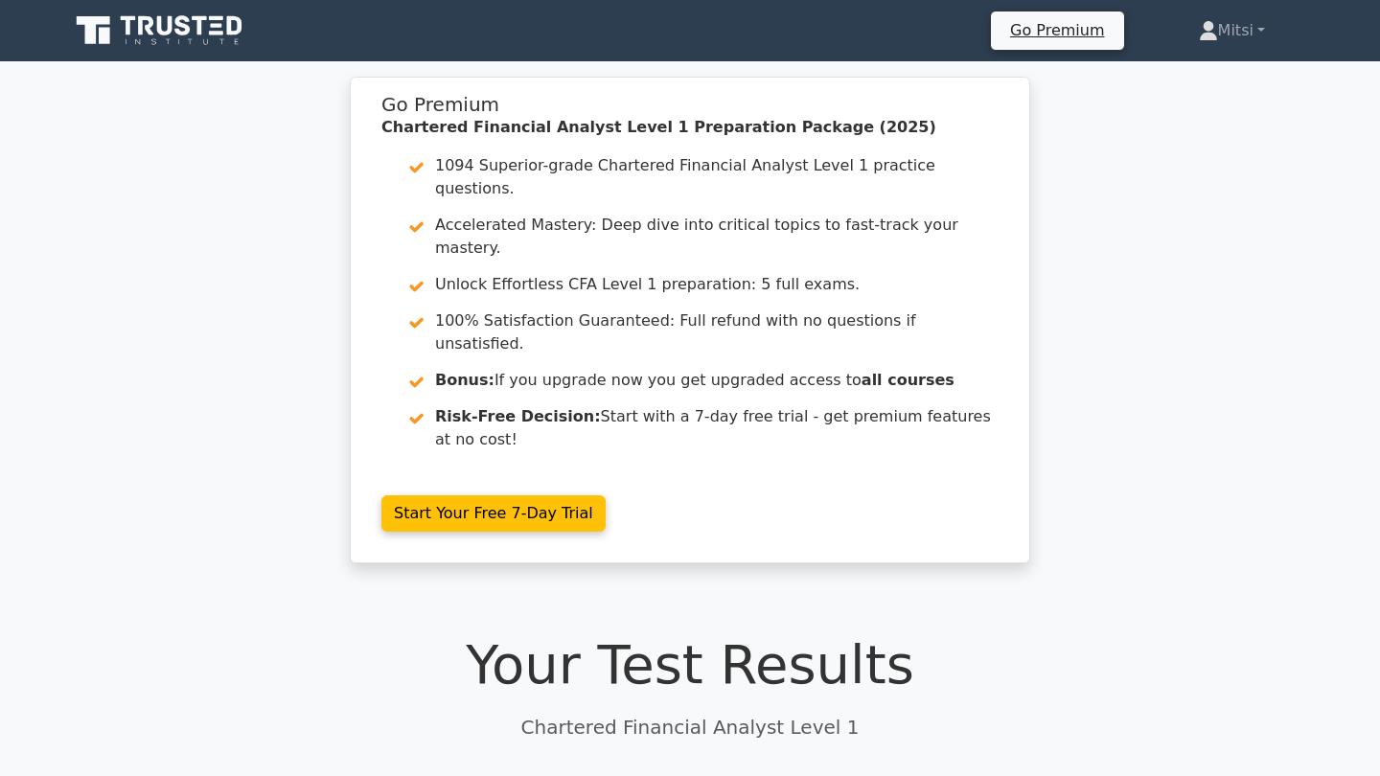
scroll to position [0, 0]
